Goal: Task Accomplishment & Management: Manage account settings

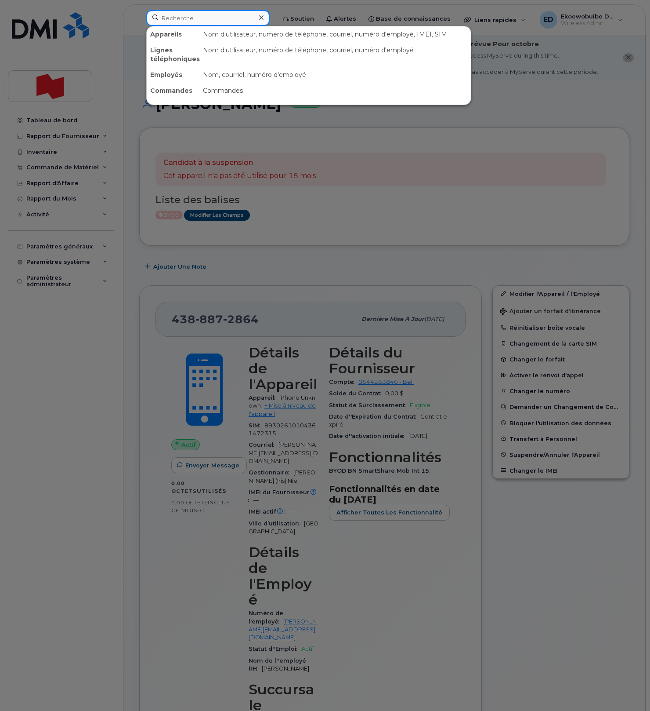
click at [188, 20] on input at bounding box center [207, 18] width 123 height 16
paste input "Pavel Elkin"
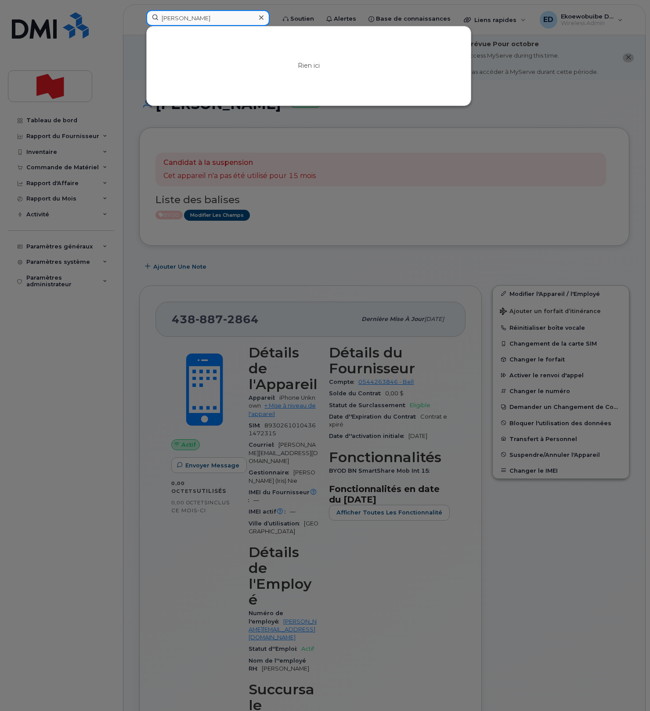
type input "Pavel Elkin"
click at [264, 18] on icon at bounding box center [261, 17] width 4 height 7
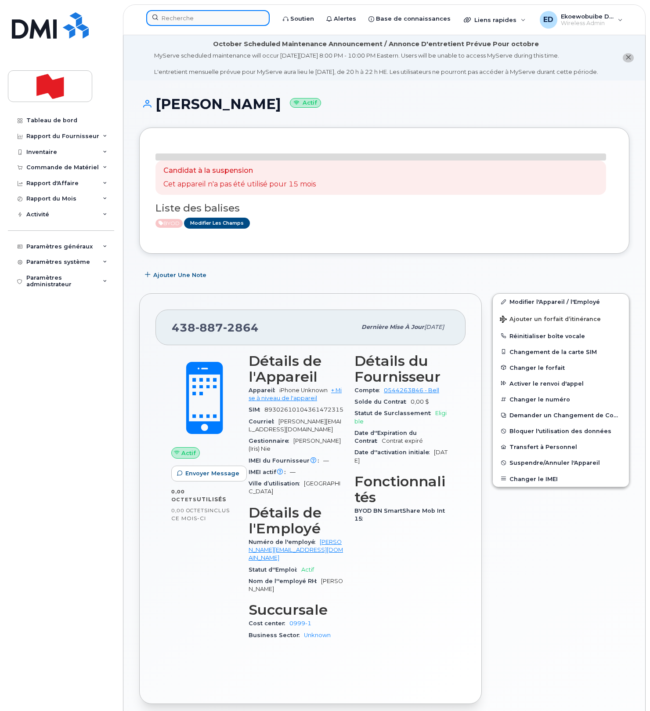
click at [191, 18] on input at bounding box center [207, 18] width 123 height 16
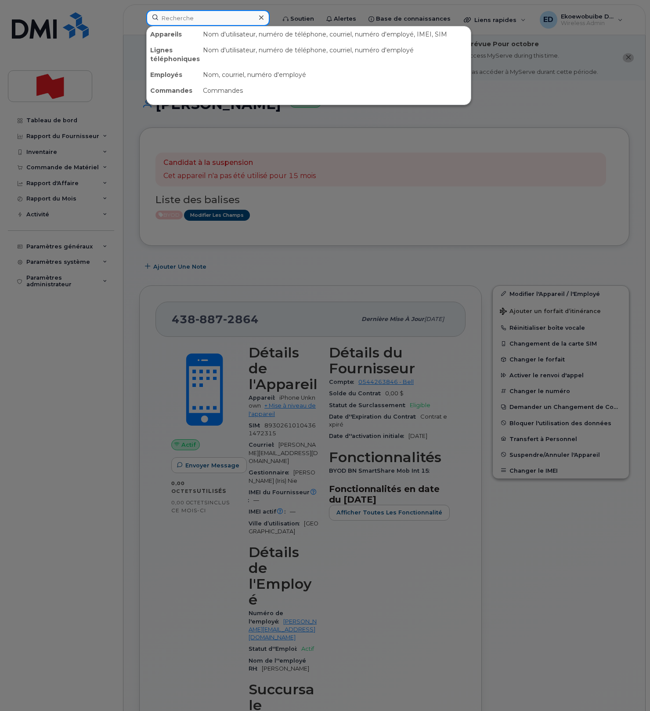
paste input "[PERSON_NAME]"
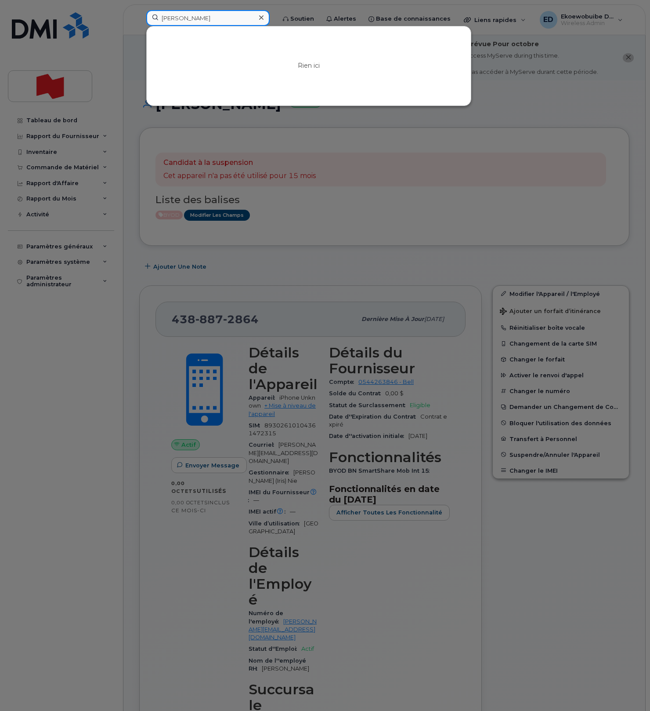
type input "[PERSON_NAME]"
click at [264, 20] on icon at bounding box center [261, 17] width 4 height 7
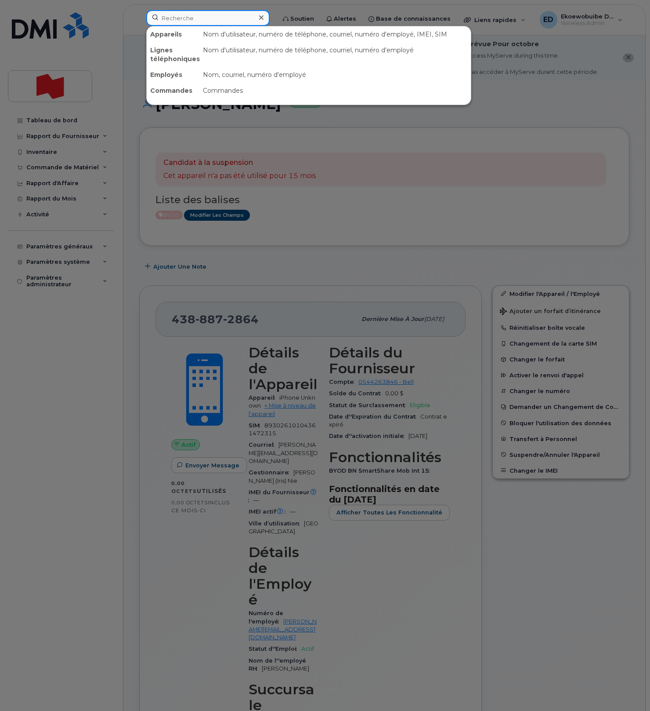
click at [186, 21] on input at bounding box center [207, 18] width 123 height 16
paste input "438-535-2528"
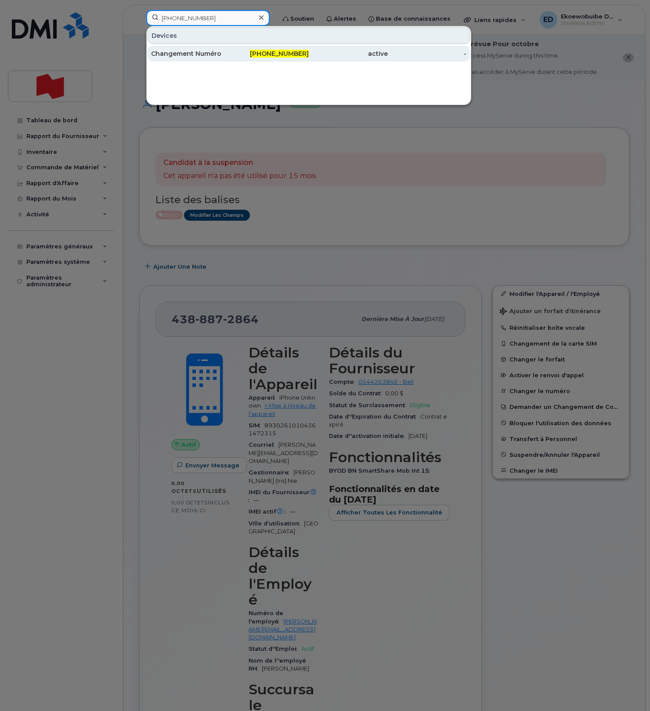
type input "438-535-2528"
click at [198, 52] on div "Changement Numéro" at bounding box center [190, 53] width 79 height 9
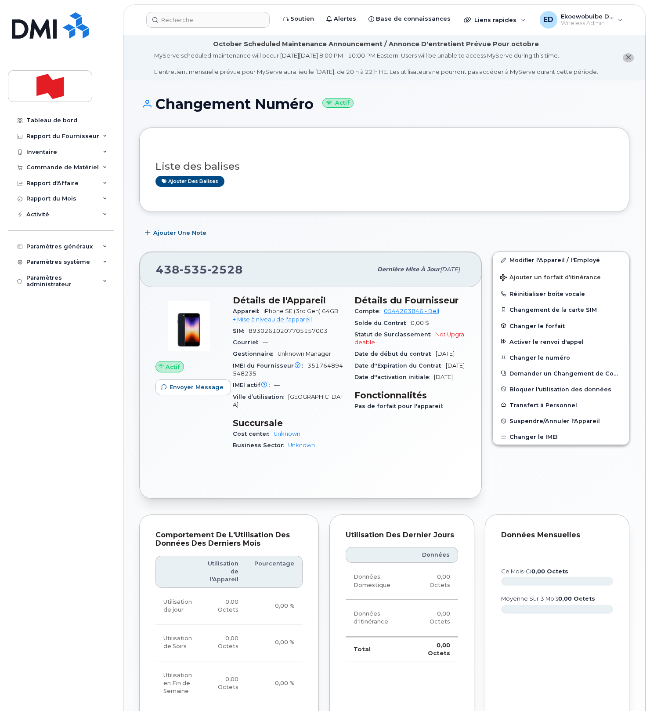
click at [452, 112] on h1 "Changement Numéro Actif" at bounding box center [384, 103] width 490 height 15
drag, startPoint x: 324, startPoint y: 171, endPoint x: 332, endPoint y: 180, distance: 11.8
click at [324, 172] on h3 "Liste des balises" at bounding box center [385, 166] width 458 height 11
click at [528, 444] on button "Changer le IMEI" at bounding box center [561, 436] width 136 height 16
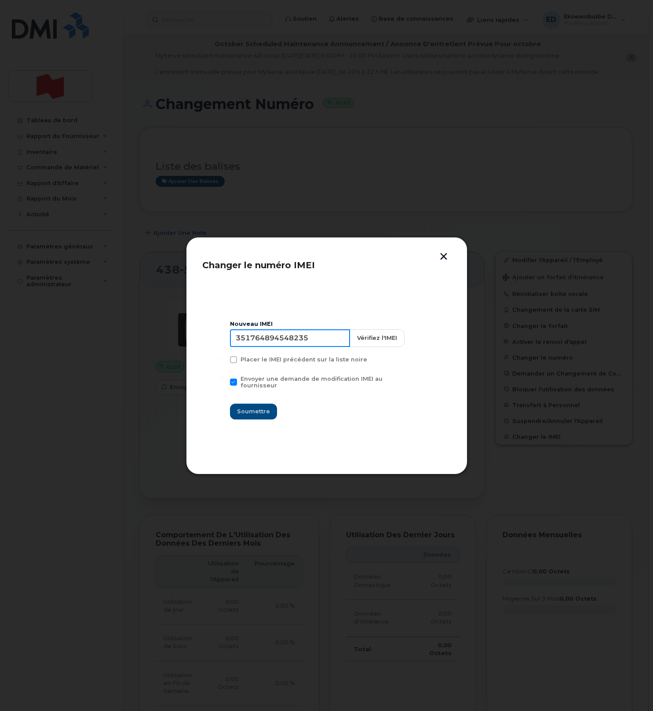
click at [305, 347] on input "351764894548235" at bounding box center [290, 338] width 120 height 18
type input "354216331483044"
click at [263, 410] on span "Soumettre" at bounding box center [253, 411] width 33 height 8
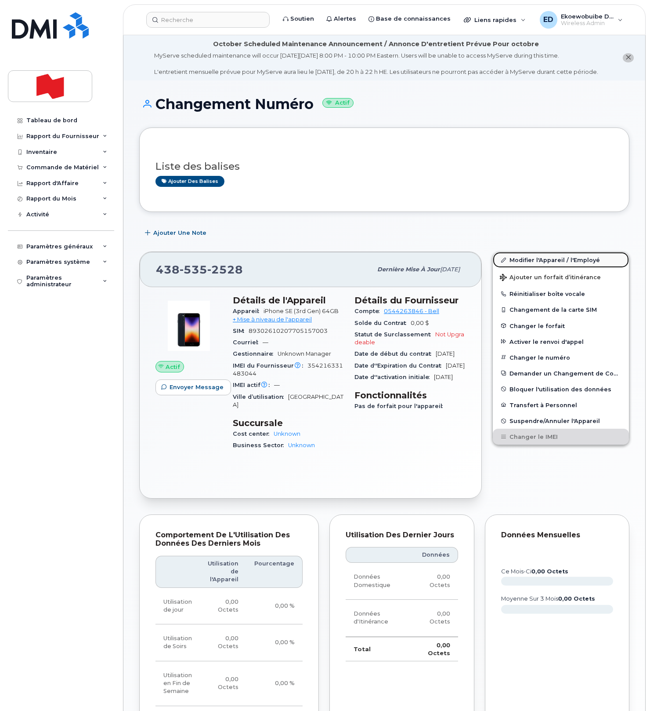
click at [520, 266] on link "Modifier l'Appareil / l'Employé" at bounding box center [561, 260] width 136 height 16
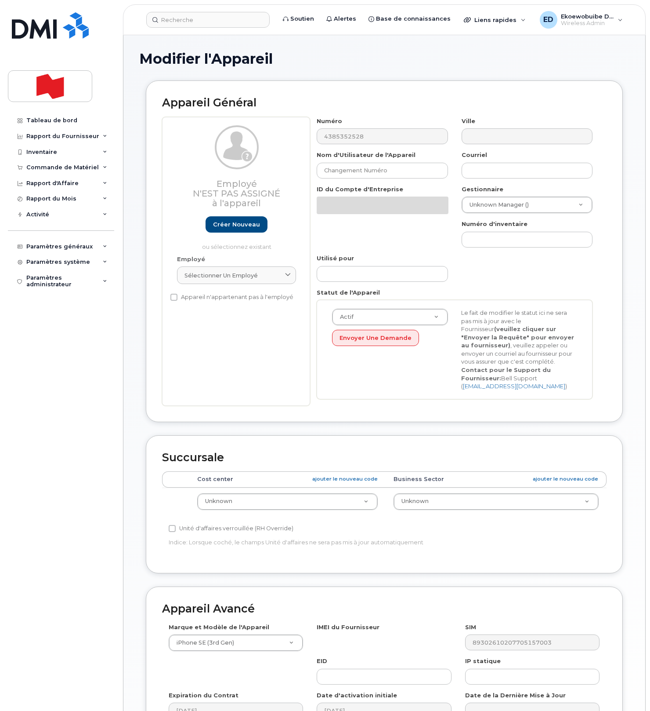
select select "22916206"
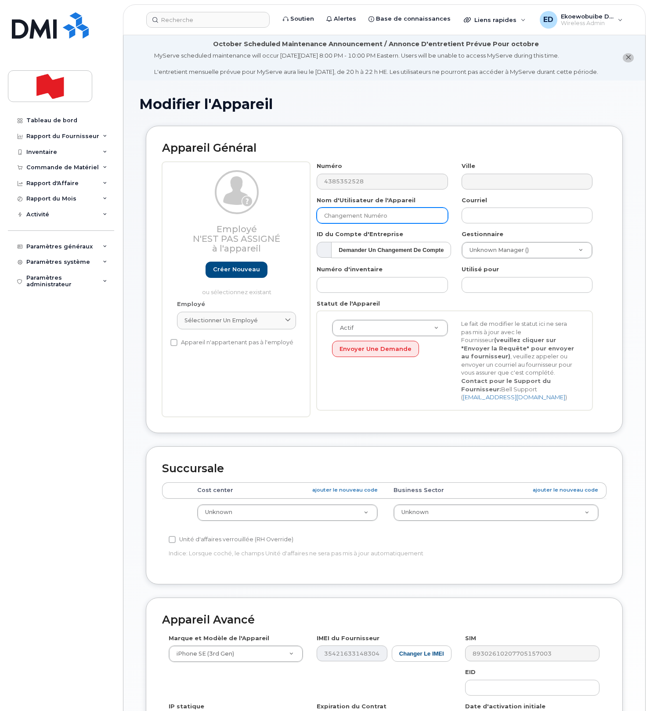
drag, startPoint x: 397, startPoint y: 225, endPoint x: 316, endPoint y: 226, distance: 80.9
click at [317, 223] on input "Changement Numéro" at bounding box center [382, 215] width 131 height 16
paste input "[PERSON_NAME]"
type input "P"
click at [237, 276] on link "Créer nouveau" at bounding box center [237, 269] width 62 height 16
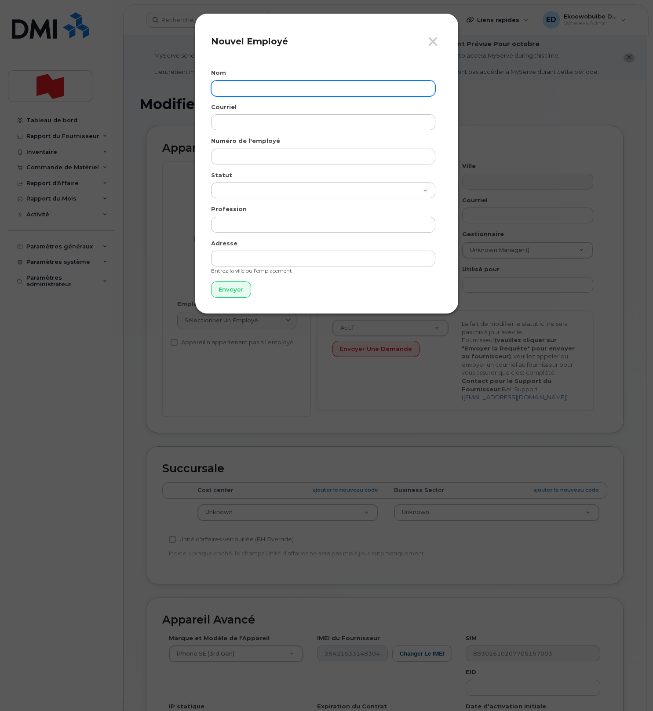
click at [243, 94] on input "text" at bounding box center [323, 88] width 224 height 16
paste input "[PERSON_NAME]"
type input "[PERSON_NAME]"
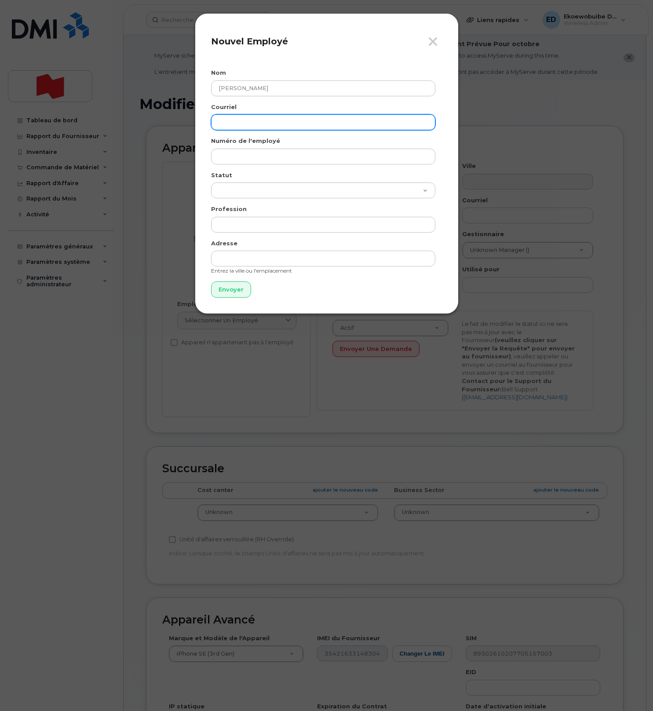
click at [251, 125] on input "email" at bounding box center [323, 122] width 224 height 16
click at [248, 122] on input "email" at bounding box center [323, 122] width 224 height 16
paste input "[PERSON_NAME][EMAIL_ADDRESS][PERSON_NAME][DOMAIN_NAME]"
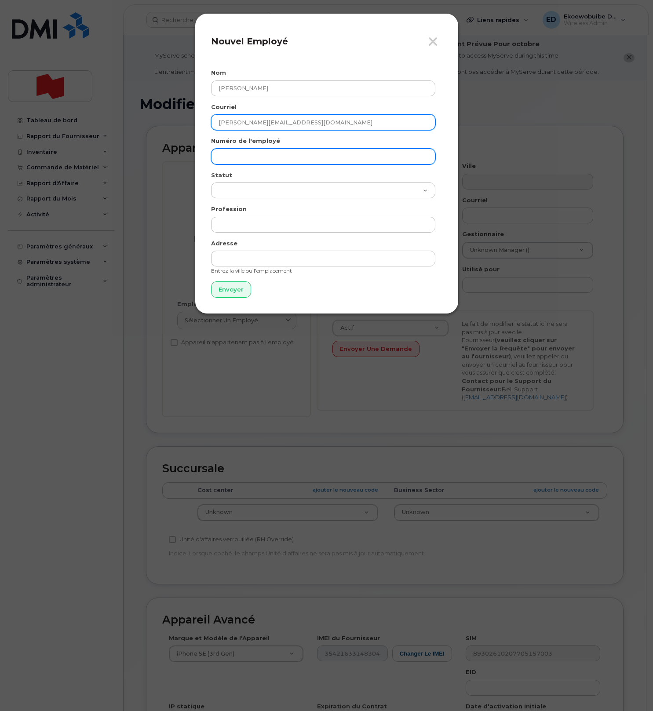
type input "[PERSON_NAME][EMAIL_ADDRESS][PERSON_NAME][DOMAIN_NAME]"
click at [254, 157] on input "text" at bounding box center [323, 157] width 224 height 16
paste input "[PERSON_NAME][EMAIL_ADDRESS][PERSON_NAME][DOMAIN_NAME]"
type input "[PERSON_NAME][EMAIL_ADDRESS][PERSON_NAME][DOMAIN_NAME]"
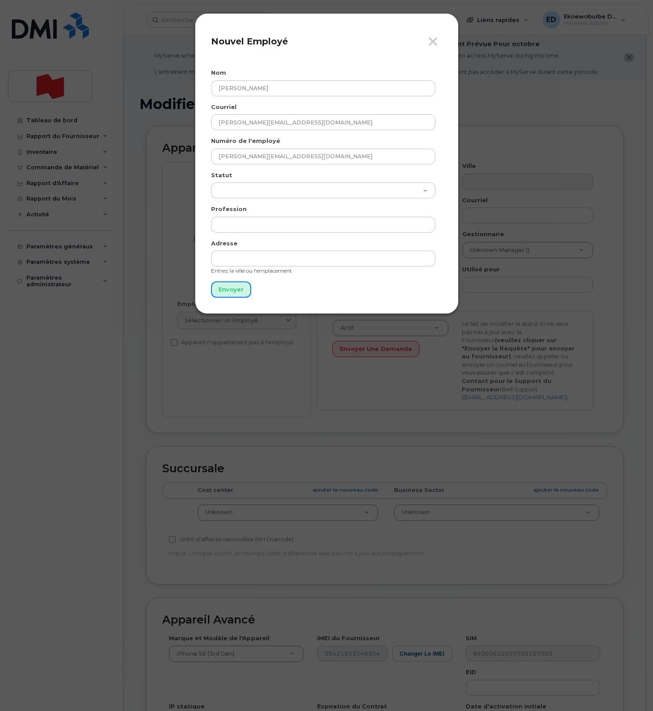
click at [229, 293] on input "Envoyer" at bounding box center [231, 289] width 40 height 16
type input "Envoyer"
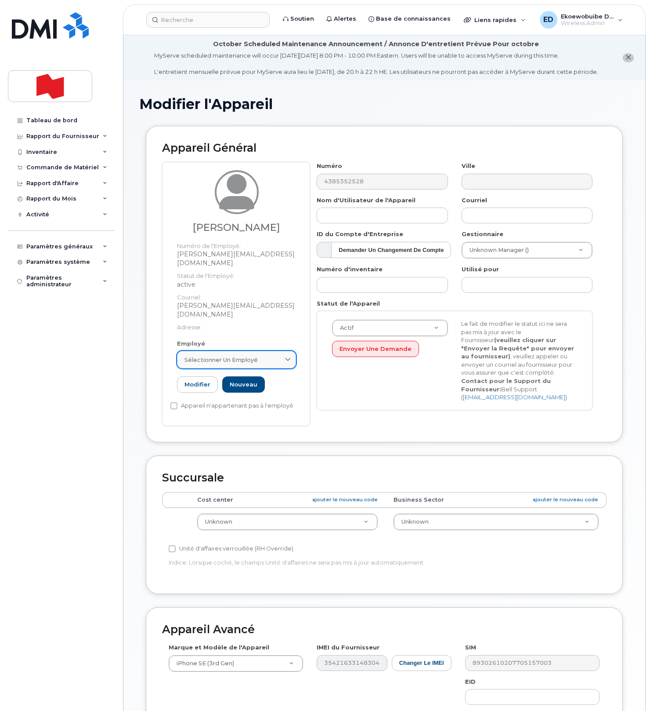
drag, startPoint x: 281, startPoint y: 349, endPoint x: 281, endPoint y: 356, distance: 6.2
click at [281, 356] on div "Sélectionner un employé" at bounding box center [237, 360] width 104 height 8
paste input "[PERSON_NAME][EMAIL_ADDRESS][PERSON_NAME][DOMAIN_NAME]"
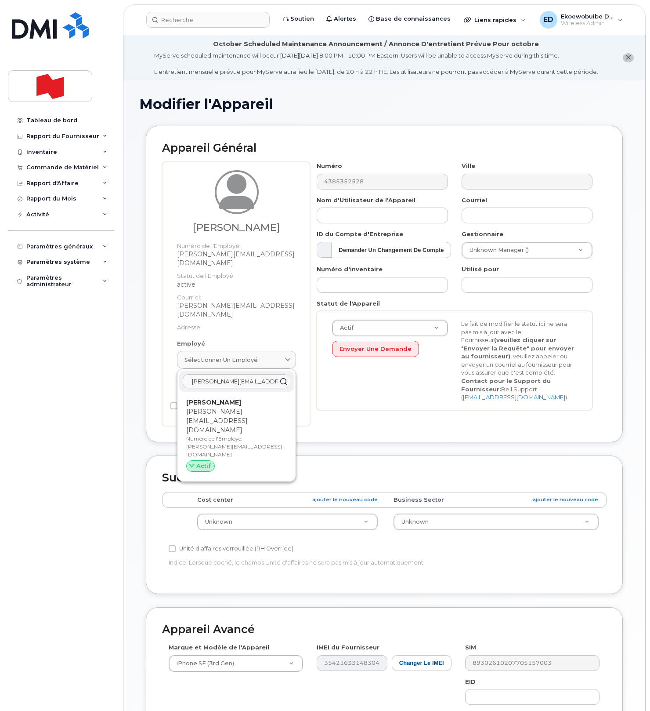
type input "pavel.elkin@nbc.ca"
click at [218, 407] on p "pavel.elkin@nbc.ca" at bounding box center [236, 421] width 101 height 28
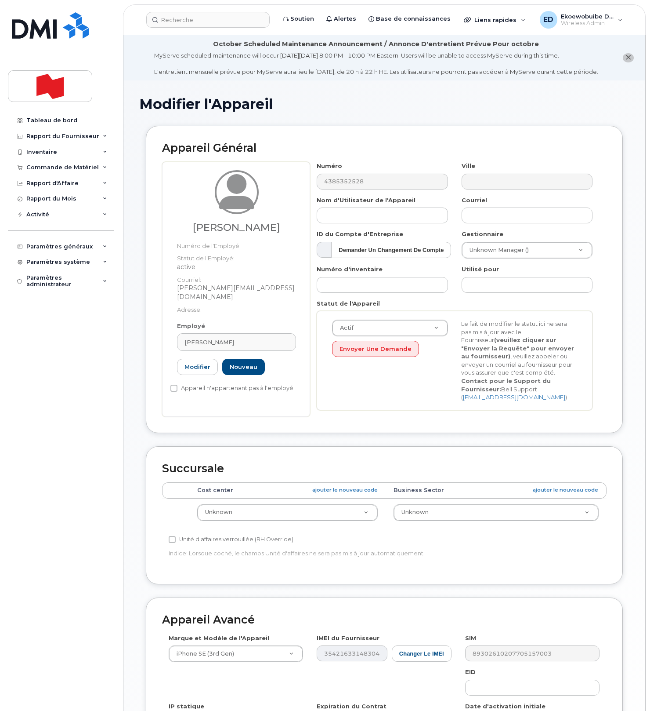
type input "pavel.elkin@nbc.ca"
type input "Pavel Elkin"
type input "pavel.elkin@nbc.ca"
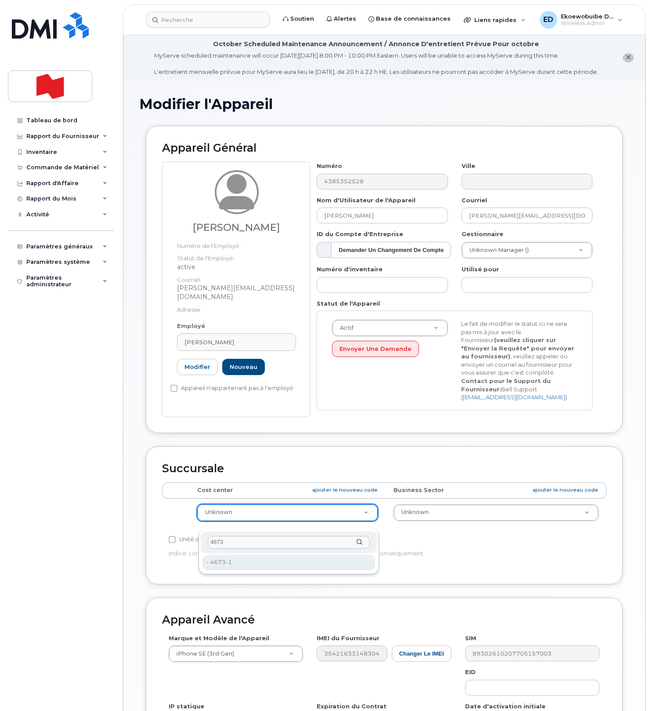
type input "4673"
type input "22916497"
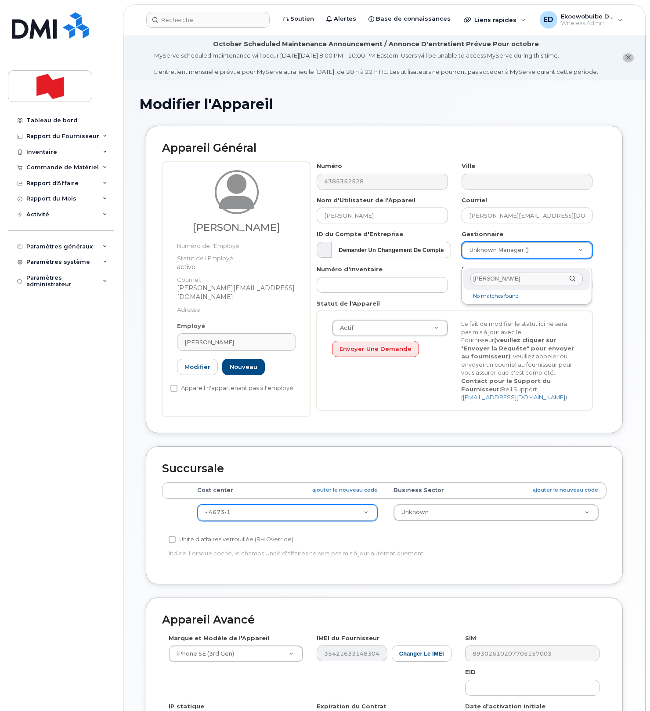
drag, startPoint x: 523, startPoint y: 281, endPoint x: 465, endPoint y: 282, distance: 58.4
click at [463, 280] on div "Patrick Kirner No matches found" at bounding box center [526, 285] width 131 height 38
paste input "[PERSON_NAME][EMAIL_ADDRESS][PERSON_NAME][DOMAIN_NAME]"
type input "[PERSON_NAME][EMAIL_ADDRESS][PERSON_NAME][DOMAIN_NAME]"
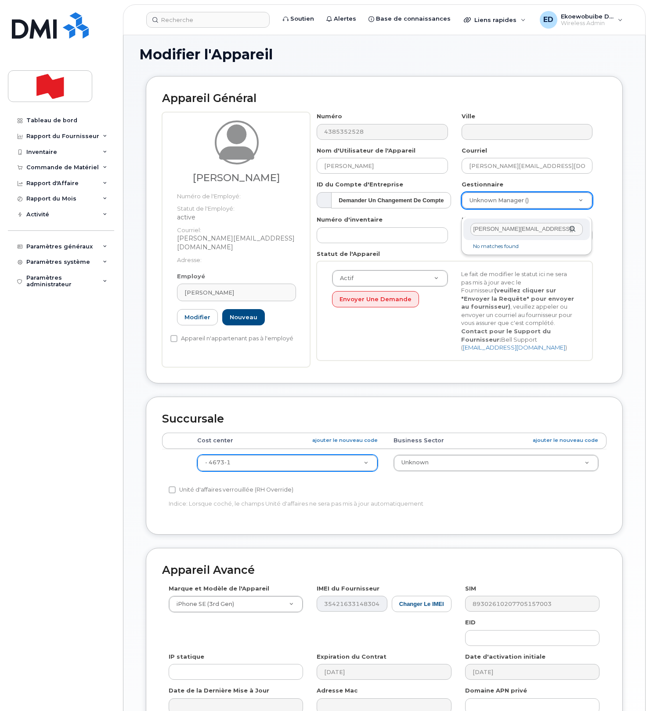
scroll to position [159, 0]
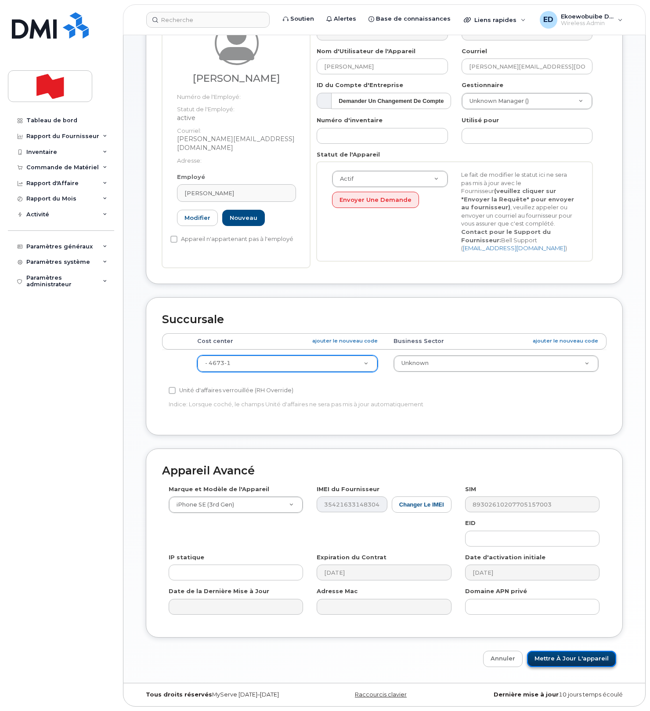
drag, startPoint x: 570, startPoint y: 659, endPoint x: 577, endPoint y: 682, distance: 23.5
click at [567, 661] on input "Mettre à jour l'appareil" at bounding box center [571, 658] width 89 height 16
type input "Sauvegarde..."
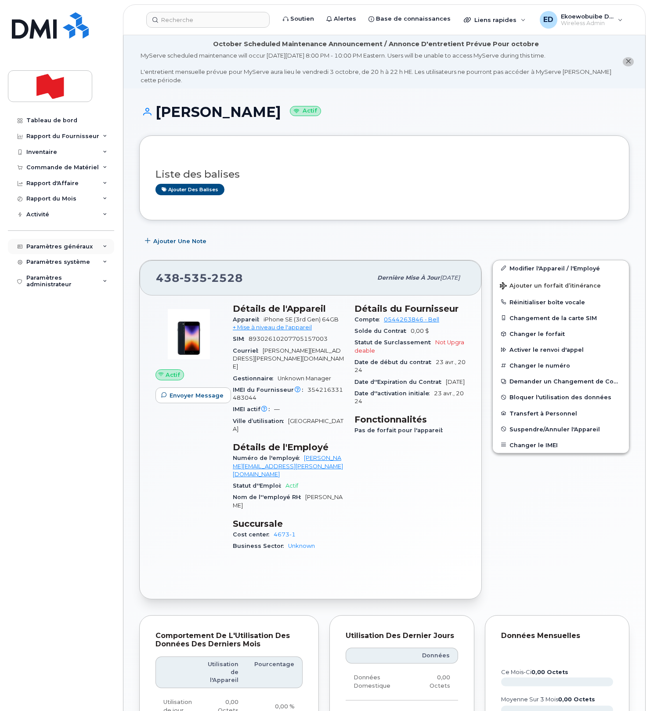
click at [89, 248] on div "Paramètres généraux" at bounding box center [61, 247] width 106 height 16
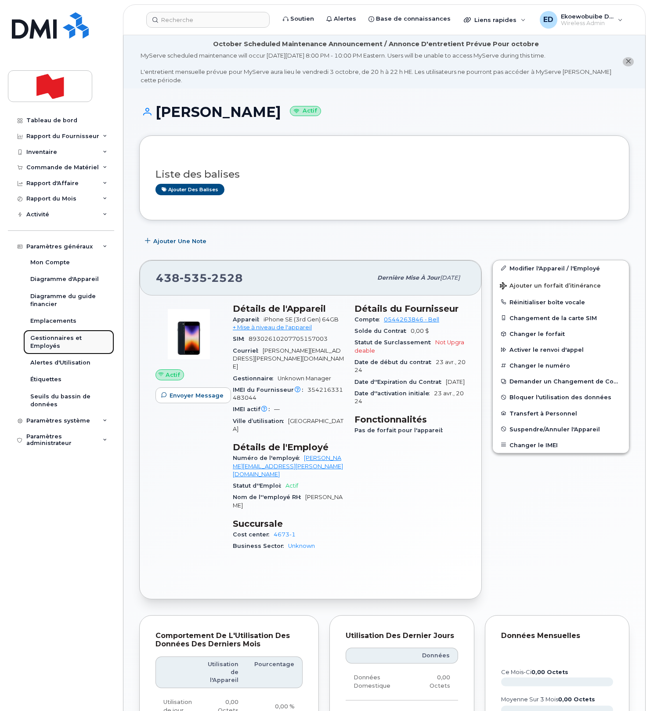
click at [54, 343] on div "Gestionnaires et Employés" at bounding box center [68, 342] width 77 height 16
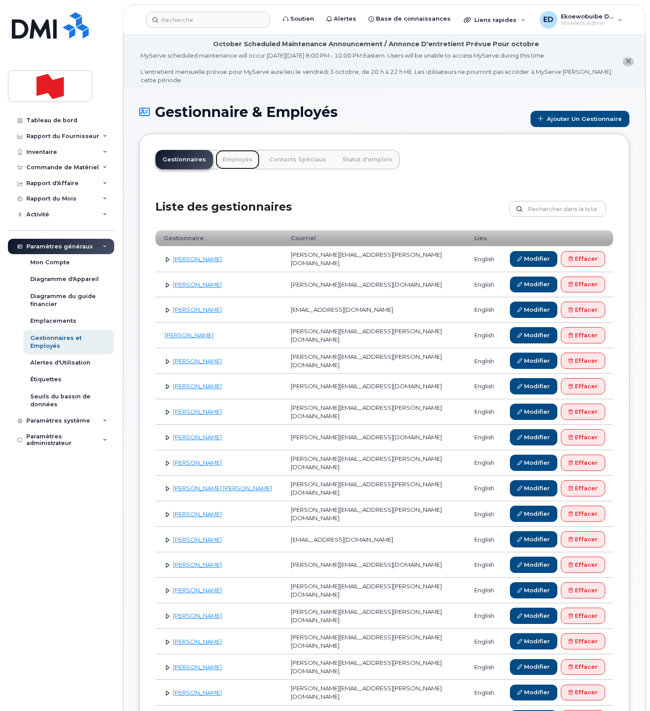
click at [229, 160] on link "Employés" at bounding box center [238, 159] width 44 height 19
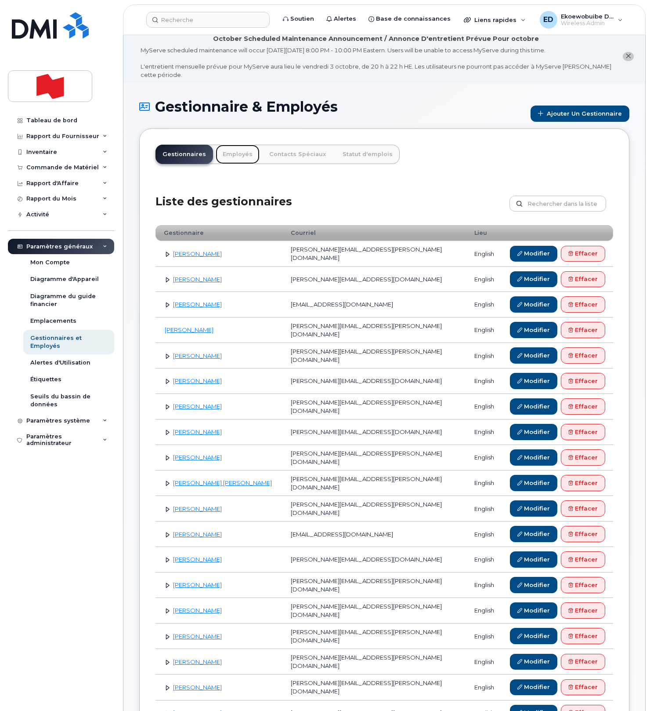
scroll to position [7, 0]
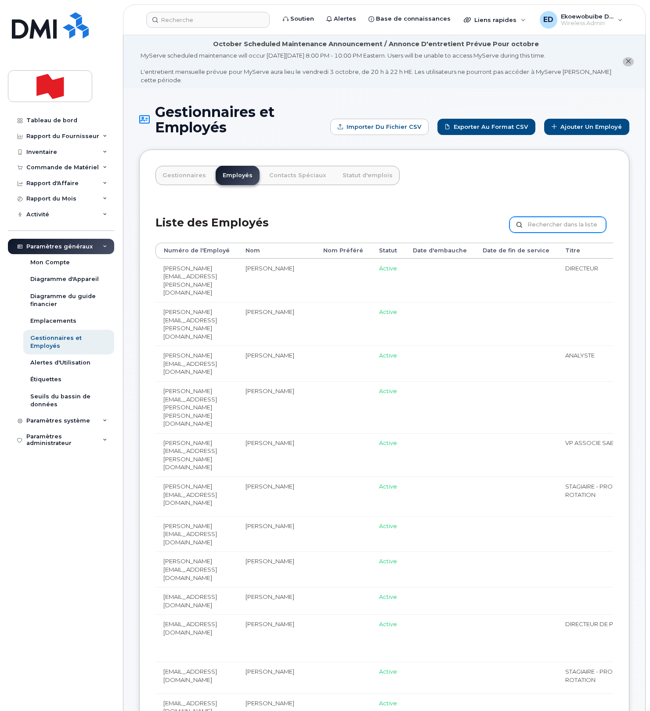
click at [541, 226] on input "text" at bounding box center [558, 225] width 97 height 16
paste input "[PERSON_NAME][EMAIL_ADDRESS][PERSON_NAME][DOMAIN_NAME]"
type input "[PERSON_NAME][EMAIL_ADDRESS][PERSON_NAME][DOMAIN_NAME]"
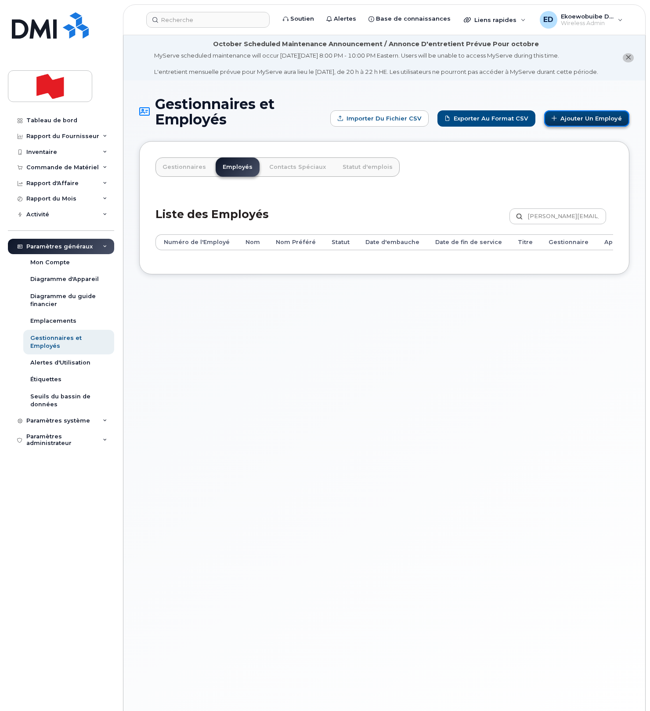
click at [575, 127] on link "Ajouter un Employé" at bounding box center [586, 118] width 85 height 16
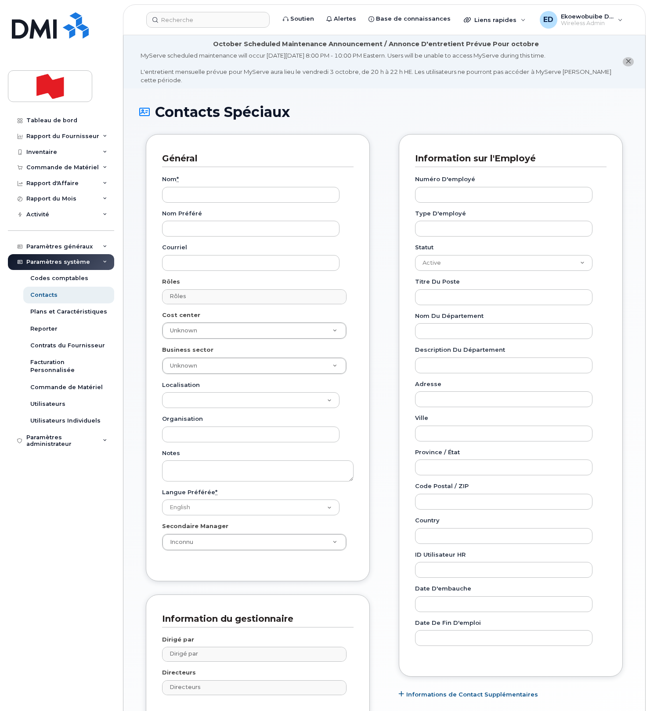
click at [209, 204] on div "Nom * Nom préféré Courriel Rôles Rôles No matches found No matches found Accoun…" at bounding box center [258, 365] width 192 height 397
click at [203, 199] on input "Nom *" at bounding box center [251, 195] width 178 height 16
paste input "[PERSON_NAME]"
type input "[PERSON_NAME]"
click at [219, 295] on input "text" at bounding box center [255, 296] width 176 height 12
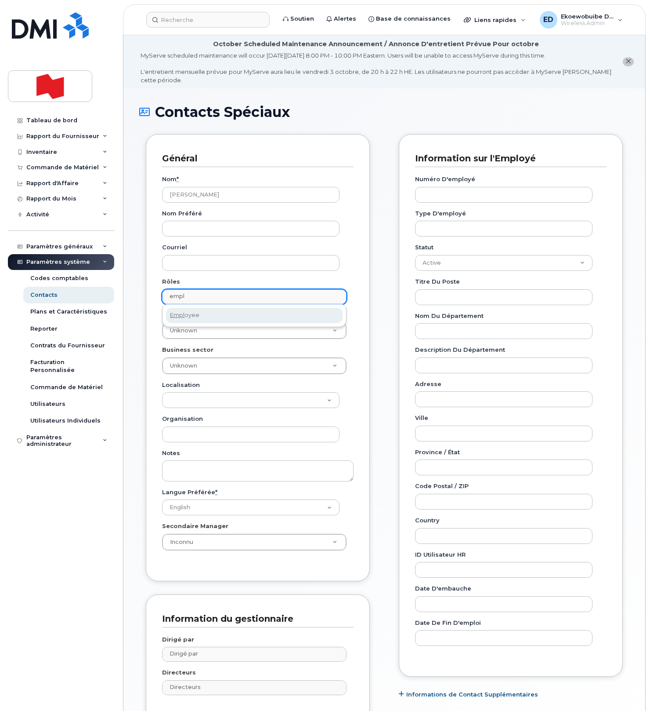
type input "empl"
select select "16"
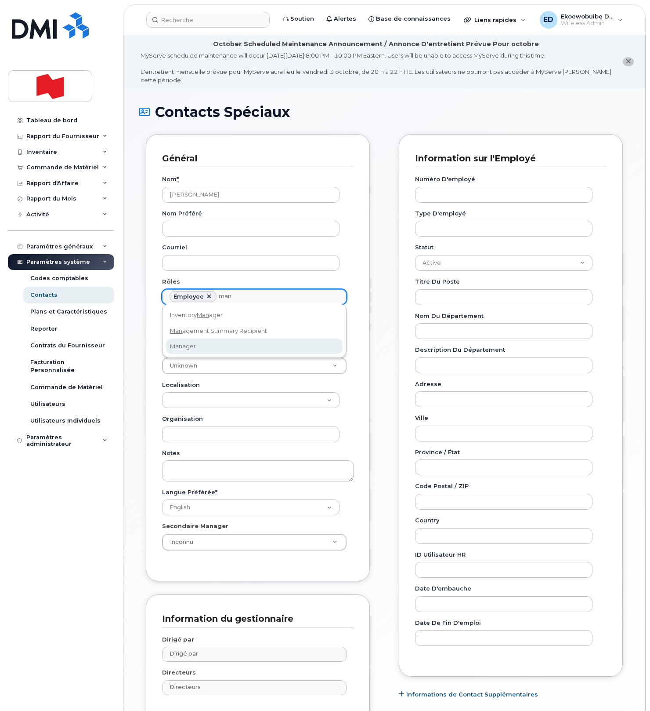
type input "man"
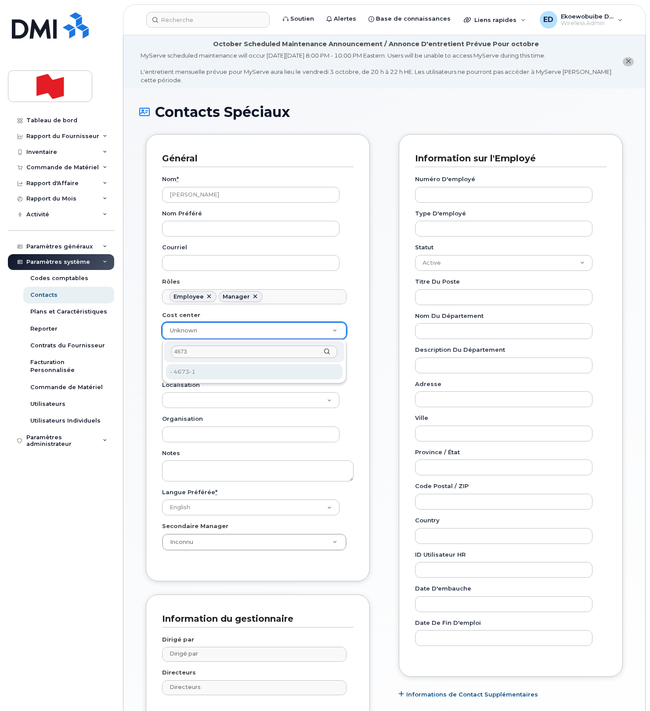
type input "4673"
drag, startPoint x: 204, startPoint y: 374, endPoint x: 217, endPoint y: 381, distance: 14.6
type input "22916497"
click at [291, 379] on div "Nom * Patrick Kirner Nom préféré Courriel Rôles Employee Manager Accounts Payab…" at bounding box center [258, 365] width 192 height 397
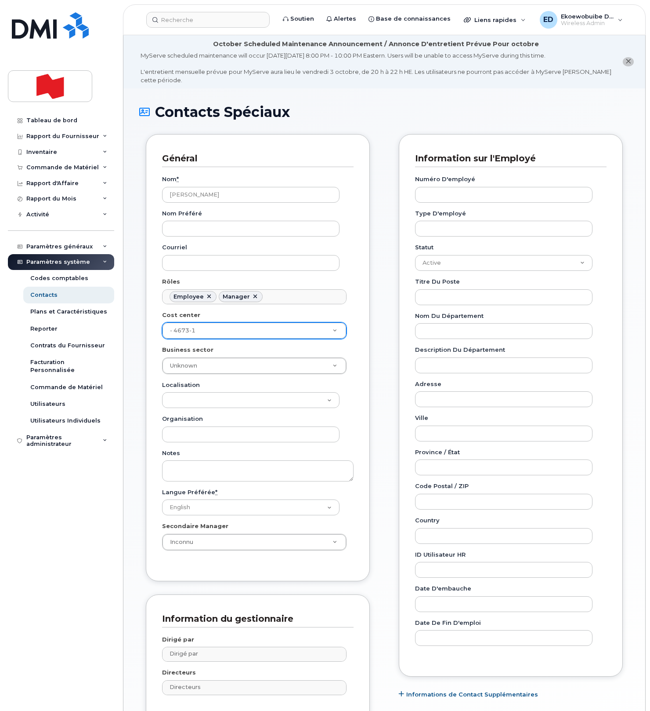
click at [290, 375] on div "Nom * Patrick Kirner Nom préféré Courriel Rôles Employee Manager Accounts Payab…" at bounding box center [258, 365] width 192 height 397
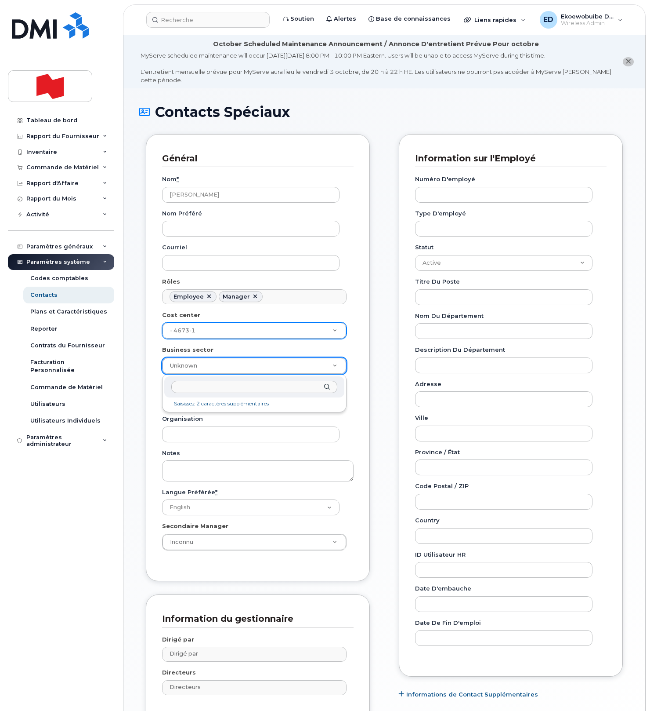
drag, startPoint x: 290, startPoint y: 370, endPoint x: 303, endPoint y: 369, distance: 12.8
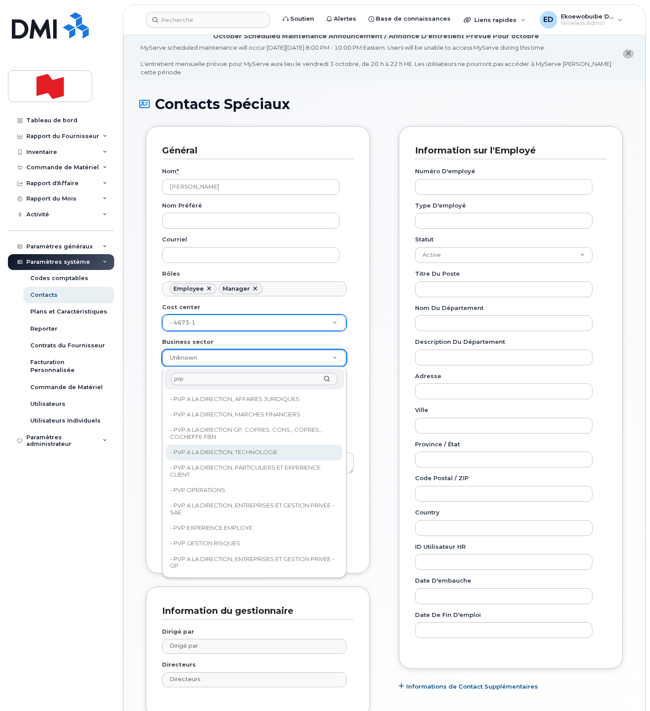
scroll to position [7, 0]
type input "pvp"
type input "22917076"
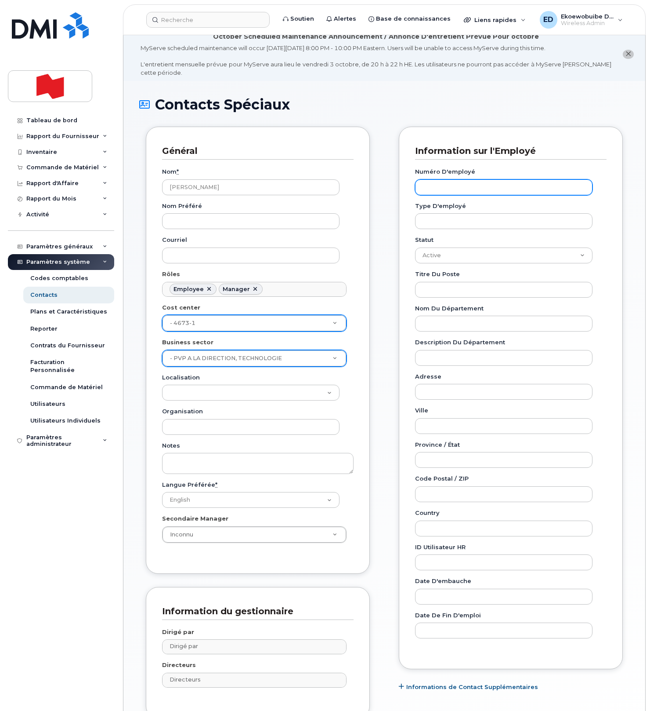
click at [452, 185] on input "Numéro d'employé" at bounding box center [504, 187] width 178 height 16
paste input "patrick.kirner@bnc.ca"
type input "patrick.kirner@bnc.ca"
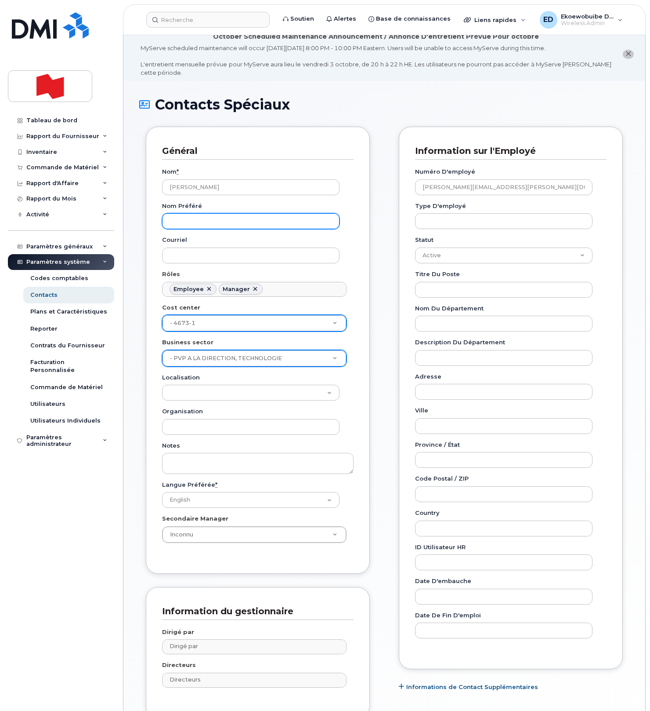
click at [212, 214] on input "Nom préféré" at bounding box center [251, 221] width 178 height 16
paste input "patrick.kirner@bnc.ca"
type input "patrick.kirner@bnc.ca"
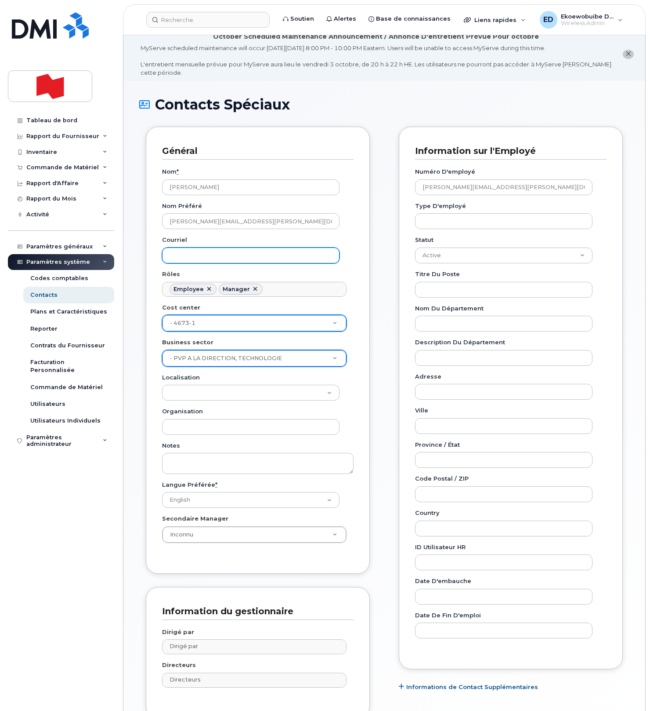
click at [204, 247] on input "Courriel" at bounding box center [251, 255] width 178 height 16
paste input "patrick.kirner@bnc.ca"
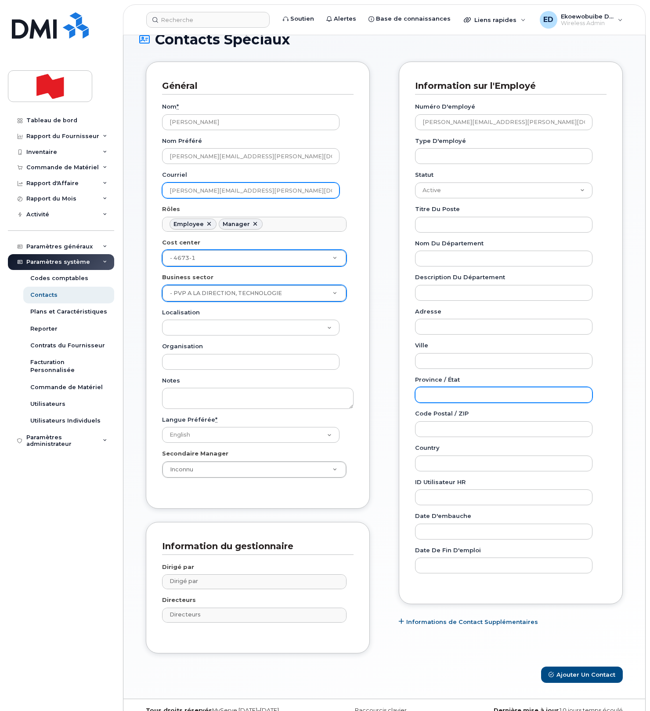
scroll to position [91, 0]
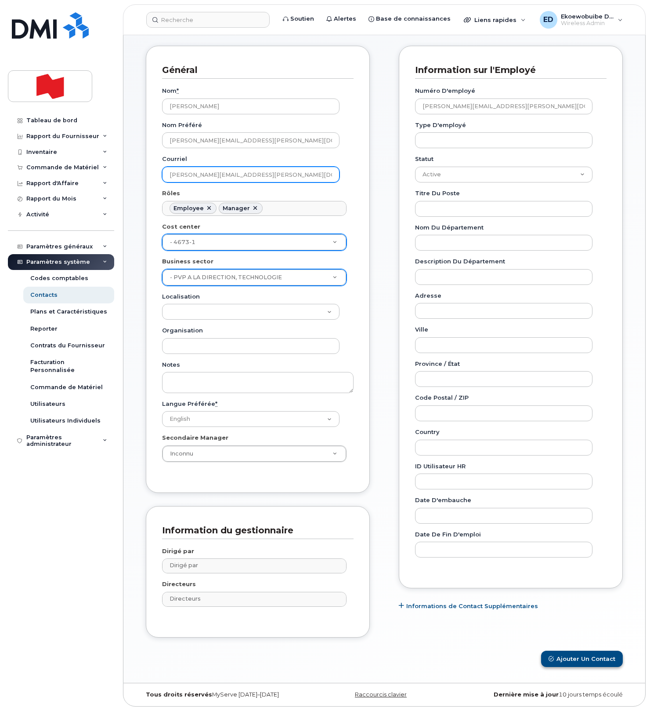
type input "patrick.kirner@bnc.ca"
click at [576, 656] on button "Ajouter un Contact" at bounding box center [582, 658] width 82 height 16
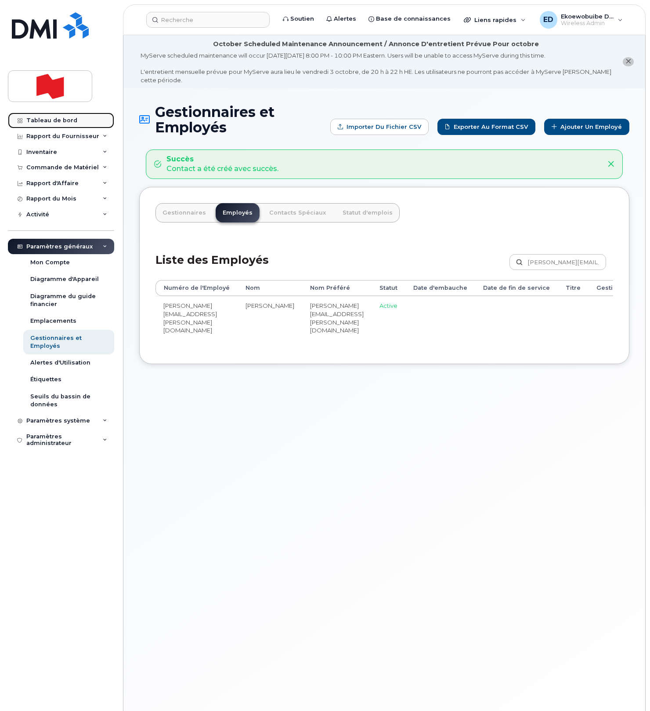
click at [49, 122] on div "Tableau de bord" at bounding box center [51, 120] width 51 height 7
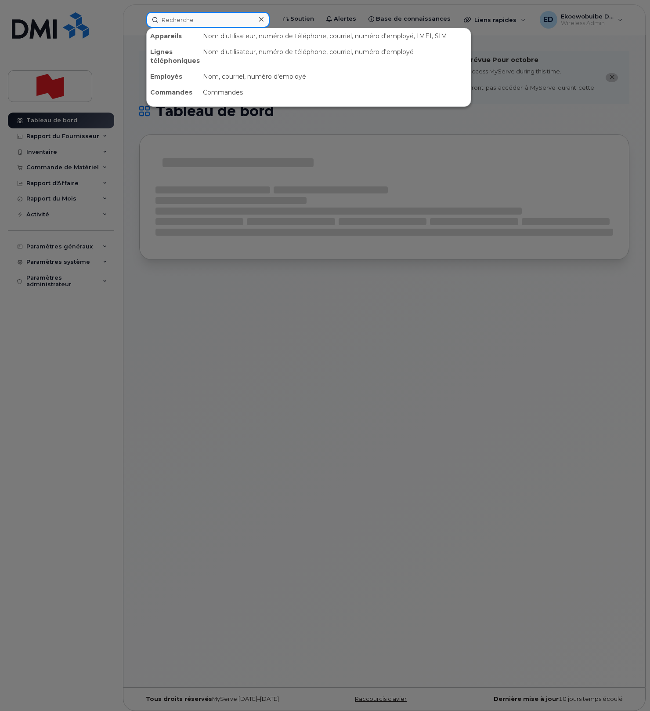
click at [193, 21] on input at bounding box center [207, 20] width 123 height 16
paste input "[PERSON_NAME][EMAIL_ADDRESS][DOMAIN_NAME]"
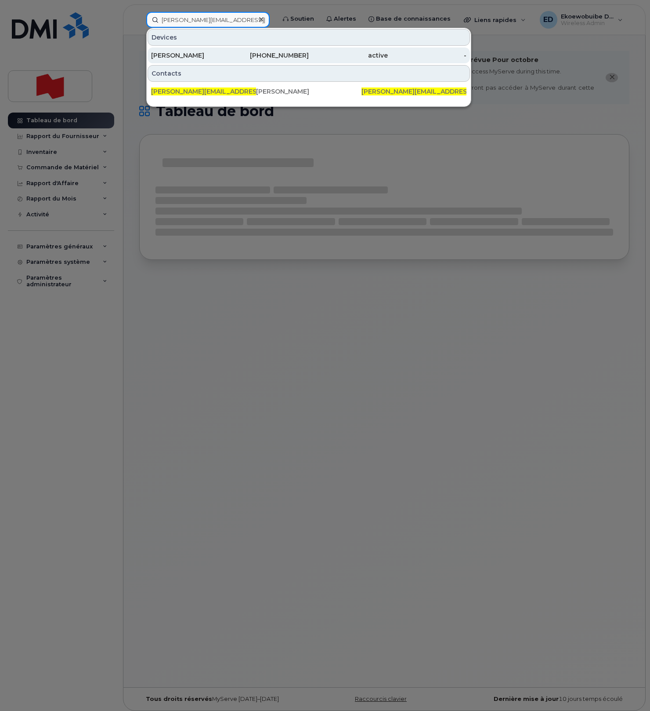
type input "[PERSON_NAME][EMAIL_ADDRESS][DOMAIN_NAME]"
click at [172, 57] on div "[PERSON_NAME]" at bounding box center [190, 55] width 79 height 9
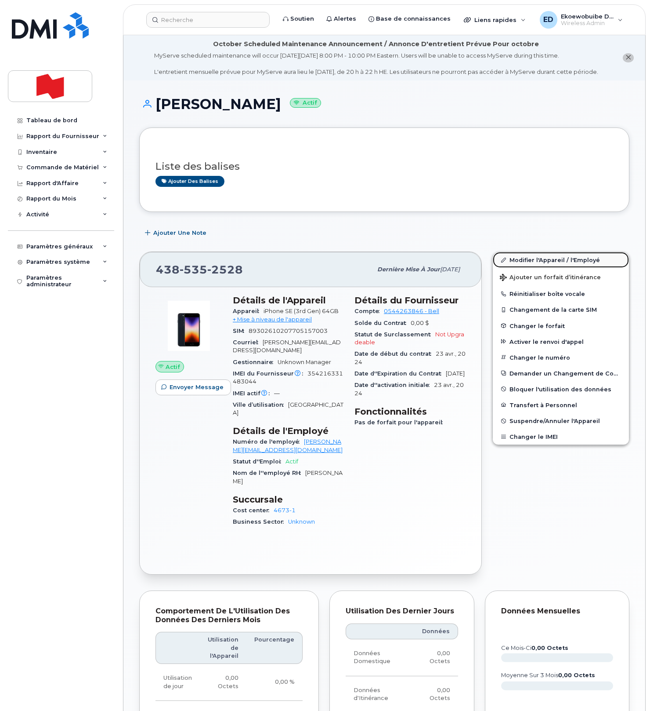
click at [519, 268] on link "Modifier l'Appareil / l'Employé" at bounding box center [561, 260] width 136 height 16
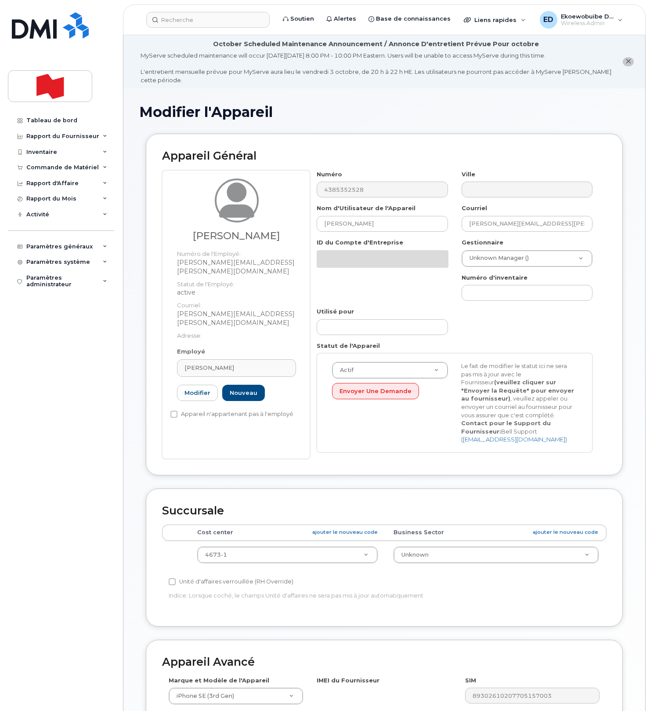
select select "22916206"
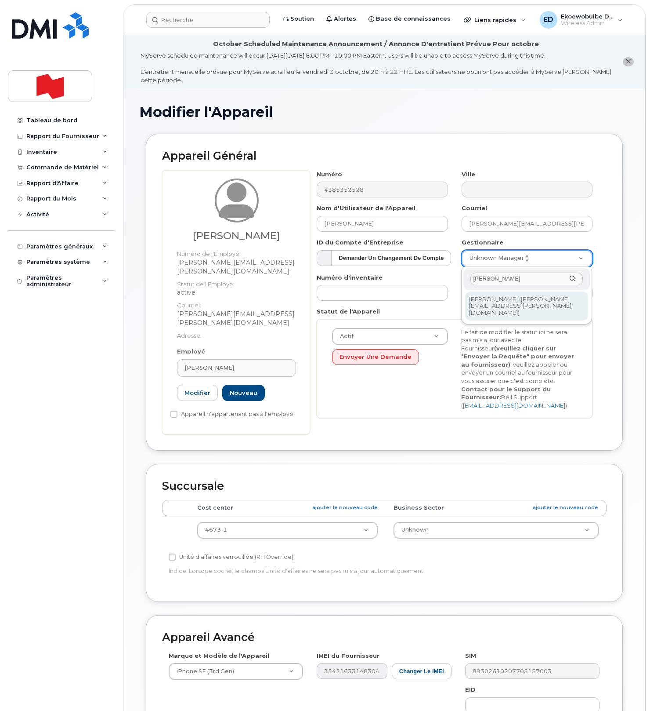
type input "[PERSON_NAME]"
drag, startPoint x: 523, startPoint y: 298, endPoint x: 533, endPoint y: 305, distance: 12.1
type input "3012198"
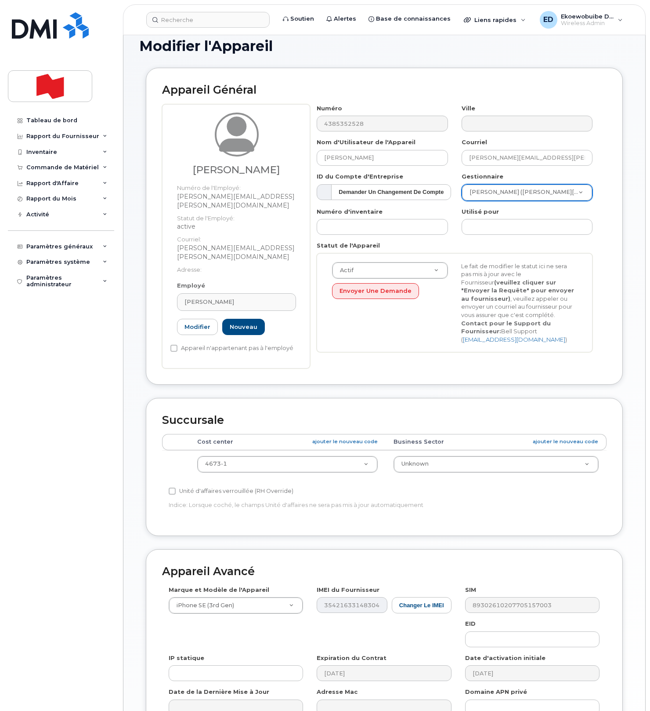
scroll to position [159, 0]
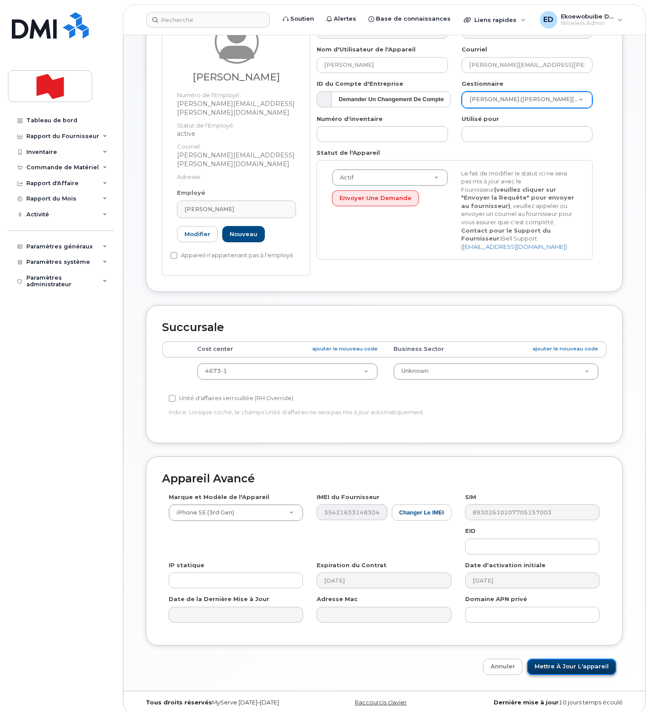
click at [573, 662] on input "Mettre à jour l'appareil" at bounding box center [571, 666] width 89 height 16
type input "Sauvegarde..."
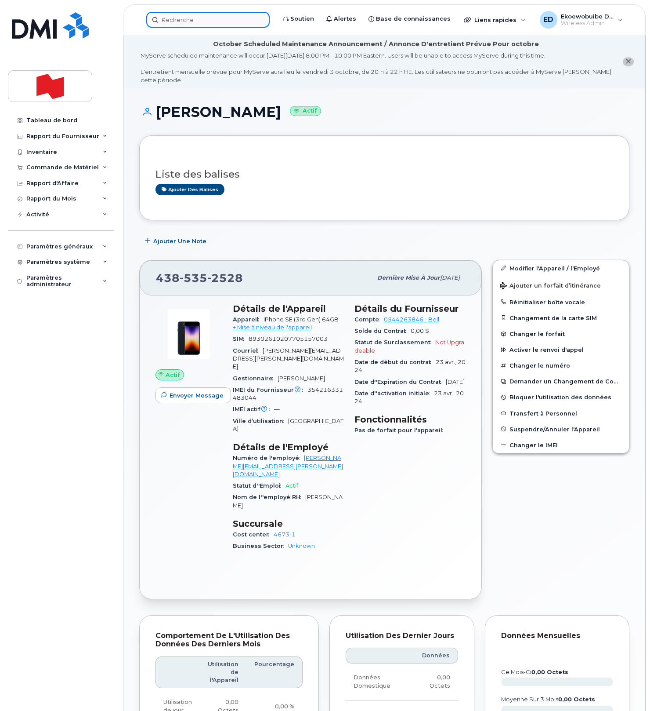
click at [183, 25] on input at bounding box center [207, 20] width 123 height 16
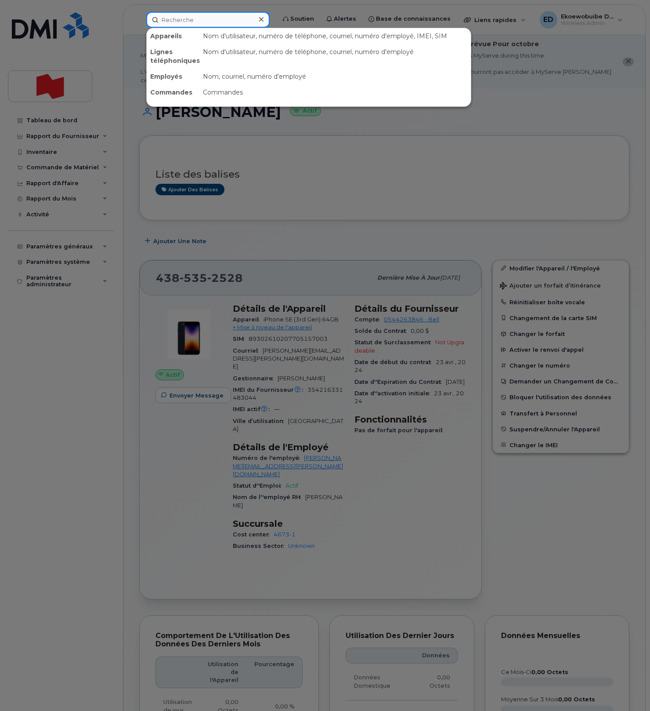
paste input "[PERSON_NAME]"
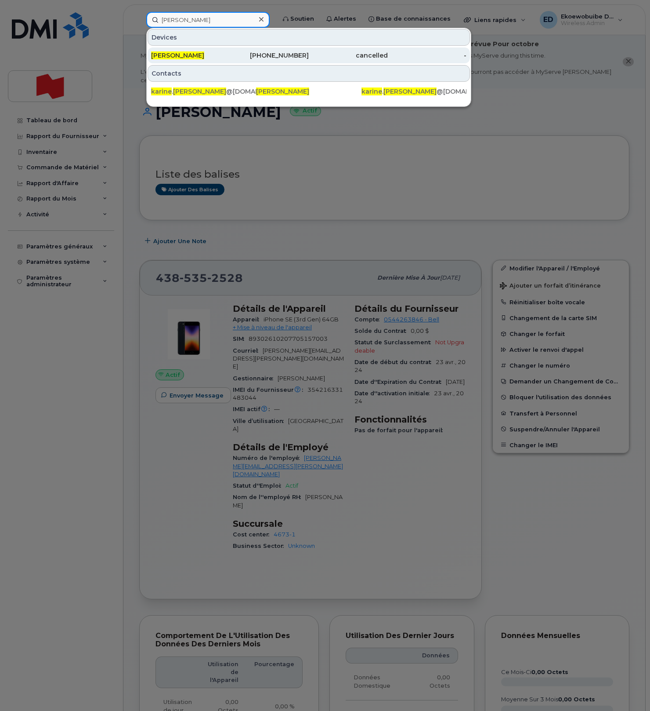
type input "[PERSON_NAME]"
click at [185, 53] on span "[PERSON_NAME]" at bounding box center [177, 55] width 53 height 8
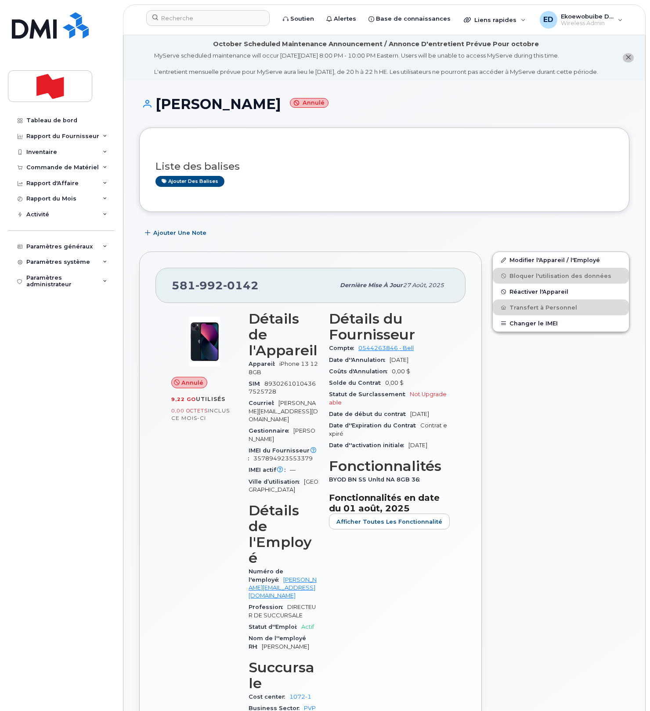
click at [538, 420] on div "Modifier l'Appareil / l'Employé Bloquer l'utilisation des données Réactiver l'A…" at bounding box center [561, 526] width 148 height 560
click at [329, 196] on div "Liste des balises Ajouter des balises" at bounding box center [385, 170] width 458 height 52
drag, startPoint x: 385, startPoint y: 207, endPoint x: 388, endPoint y: 241, distance: 34.3
click at [381, 212] on div "Liste des balises Ajouter des balises" at bounding box center [384, 169] width 490 height 84
drag, startPoint x: 394, startPoint y: 114, endPoint x: 357, endPoint y: 130, distance: 40.2
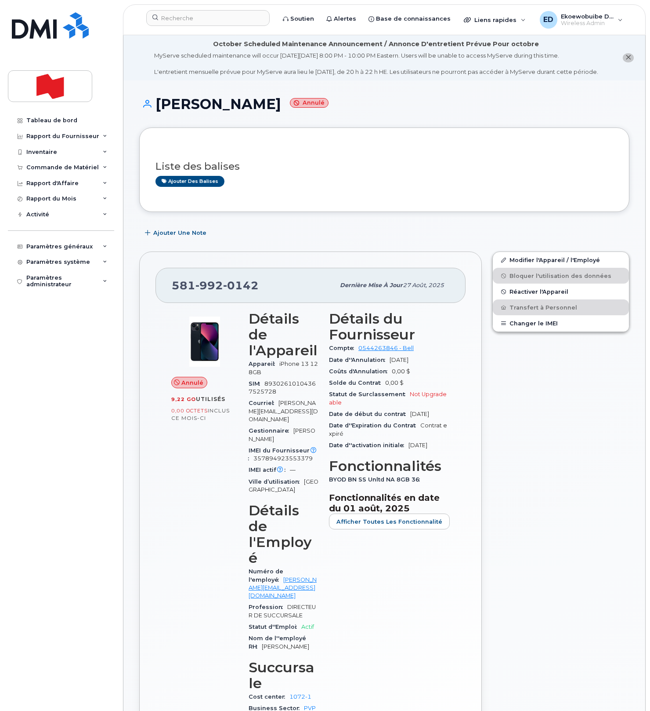
click at [392, 112] on h1 "[PERSON_NAME]" at bounding box center [384, 103] width 490 height 15
